Goal: Navigation & Orientation: Go to known website

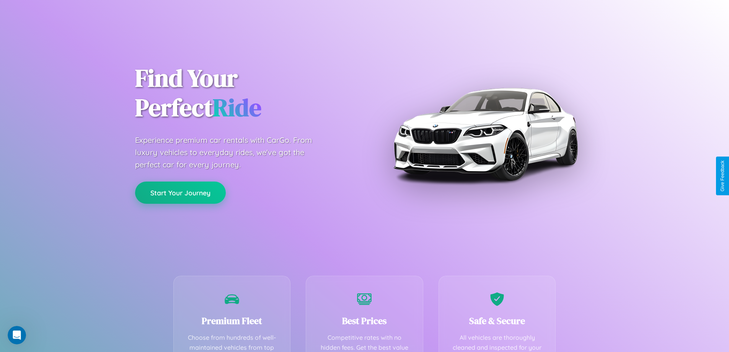
click at [180, 193] on button "Start Your Journey" at bounding box center [180, 193] width 91 height 22
click at [180, 192] on button "Start Your Journey" at bounding box center [180, 193] width 91 height 22
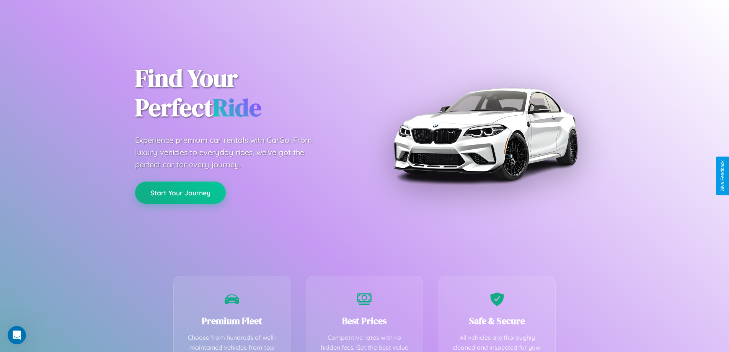
click at [180, 192] on button "Start Your Journey" at bounding box center [180, 193] width 91 height 22
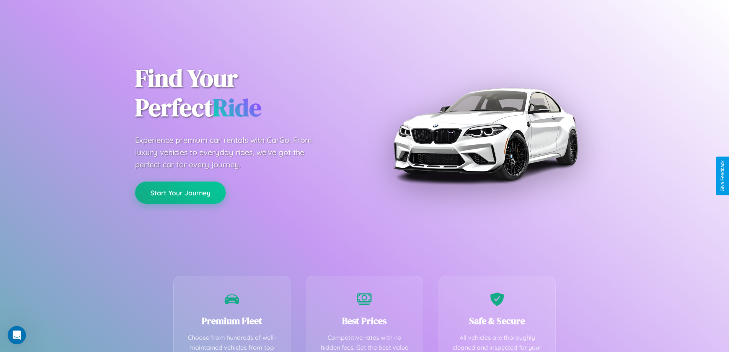
click at [180, 192] on button "Start Your Journey" at bounding box center [180, 193] width 91 height 22
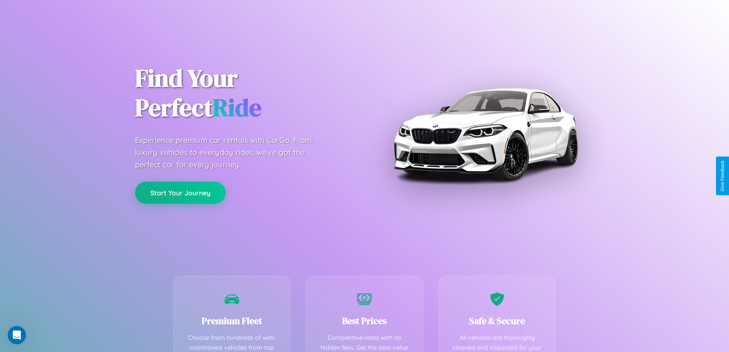
click at [180, 192] on button "Start Your Journey" at bounding box center [180, 193] width 91 height 22
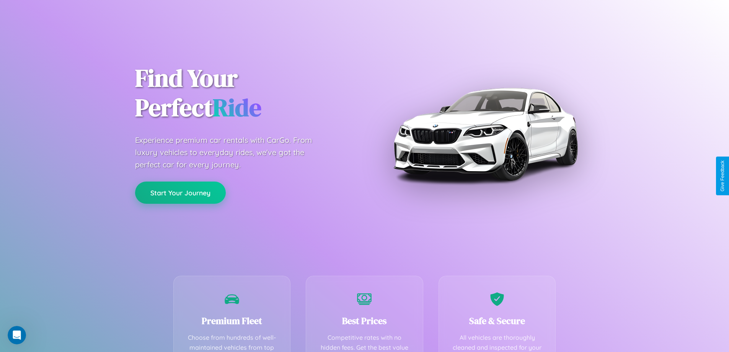
click at [180, 192] on button "Start Your Journey" at bounding box center [180, 193] width 91 height 22
